Goal: Task Accomplishment & Management: Complete application form

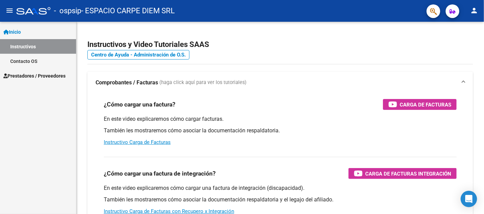
click at [30, 77] on span "Prestadores / Proveedores" at bounding box center [34, 76] width 62 height 8
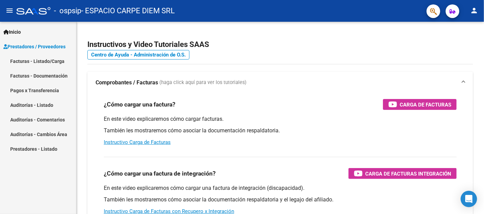
click at [45, 63] on link "Facturas - Listado/Carga" at bounding box center [38, 61] width 76 height 15
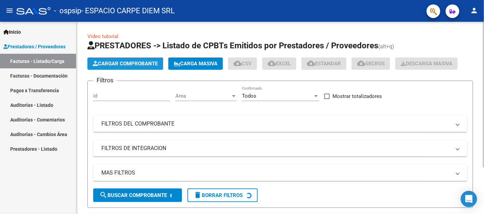
click at [128, 66] on span "Cargar Comprobante" at bounding box center [125, 64] width 65 height 6
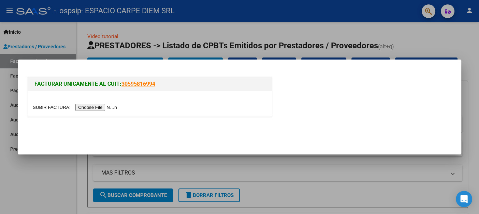
click at [97, 108] on input "file" at bounding box center [76, 107] width 86 height 7
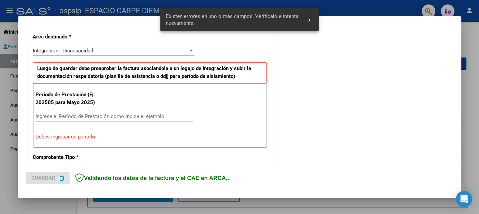
scroll to position [154, 0]
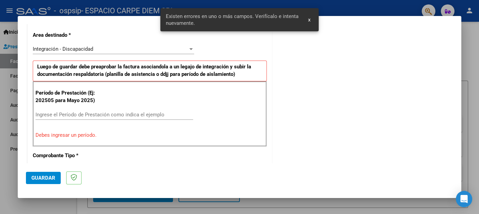
click at [135, 114] on input "Ingrese el Período de Prestación como indica el ejemplo" at bounding box center [114, 115] width 158 height 6
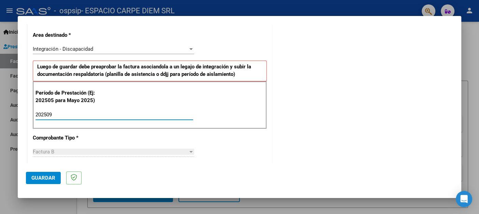
type input "202509"
click at [220, 150] on div "CUIT * 30-71705629-5 Ingresar CUIT ANALISIS PRESTADOR ESPACIO CARPE DIEM SRL AR…" at bounding box center [150, 212] width 244 height 513
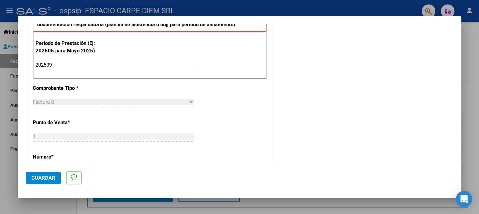
scroll to position [204, 0]
click at [43, 178] on span "Guardar" at bounding box center [43, 178] width 24 height 6
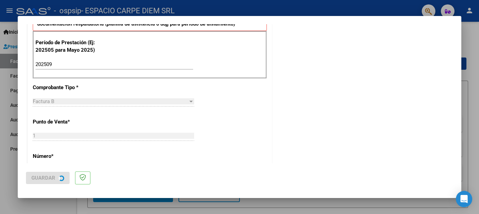
scroll to position [0, 0]
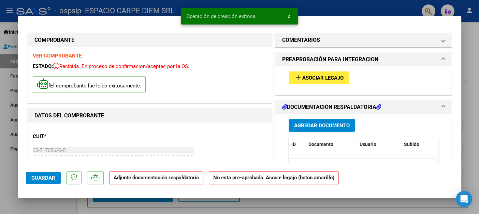
click at [326, 124] on span "Agregar Documento" at bounding box center [322, 126] width 56 height 6
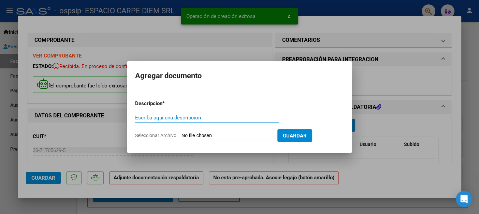
click at [208, 138] on input "Seleccionar Archivo" at bounding box center [226, 136] width 90 height 6
type input "C:\fakepath\[PERSON_NAME] - Presentismo [DATE].pdf"
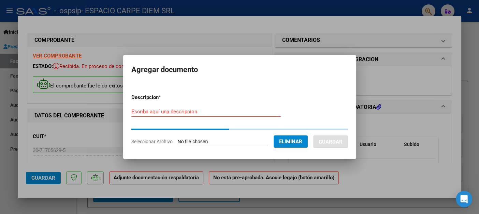
click at [175, 114] on input "Escriba aquí una descripcion" at bounding box center [205, 112] width 149 height 6
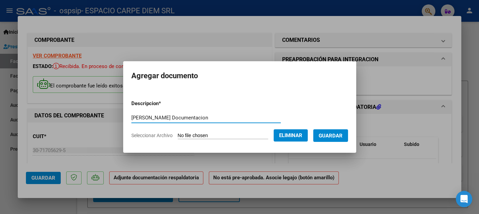
type input "[PERSON_NAME] Documentacion"
click at [333, 137] on span "Guardar" at bounding box center [330, 136] width 24 height 6
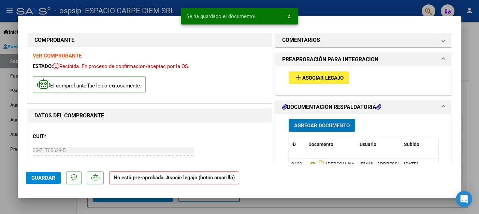
click at [330, 81] on span "Asociar Legajo" at bounding box center [322, 78] width 41 height 6
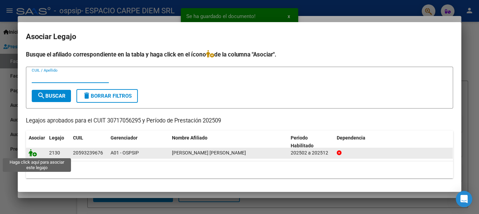
click at [33, 155] on icon at bounding box center [33, 153] width 8 height 8
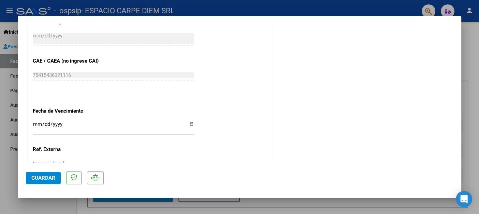
scroll to position [470, 0]
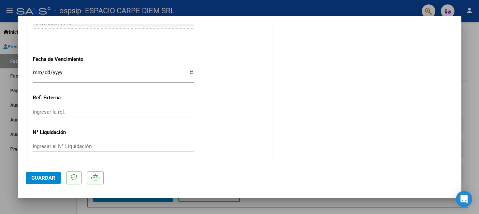
click at [44, 179] on span "Guardar" at bounding box center [43, 178] width 24 height 6
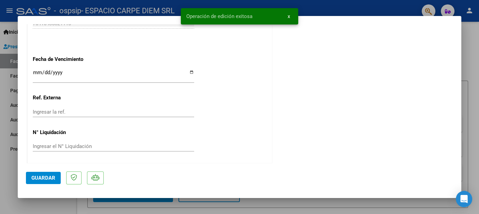
click at [211, 200] on div at bounding box center [239, 107] width 479 height 214
type input "$ 0,00"
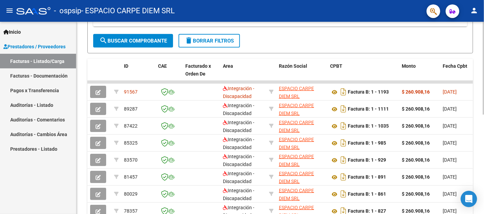
scroll to position [170, 0]
